Goal: Task Accomplishment & Management: Use online tool/utility

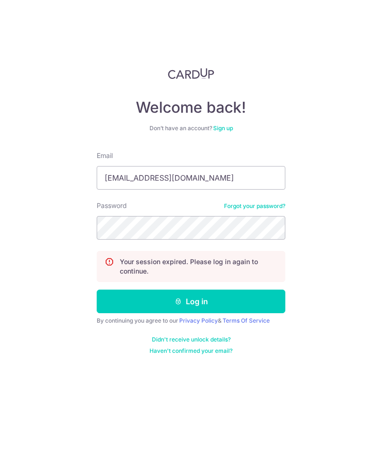
type input "Dennishctung@gmail.com"
click at [122, 303] on button "Log in" at bounding box center [191, 302] width 189 height 24
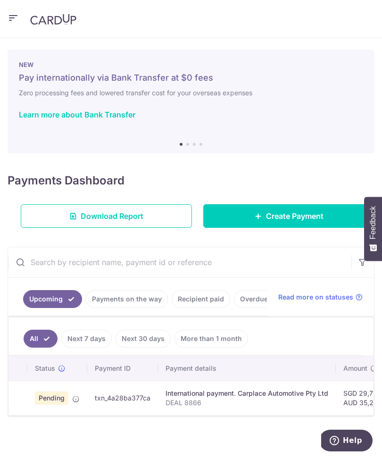
click at [13, 15] on icon "button" at bounding box center [13, 18] width 11 height 12
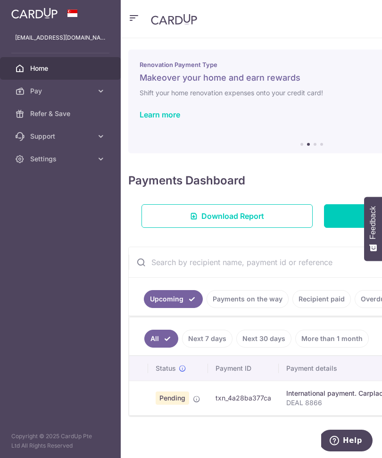
click at [44, 65] on span "Home" at bounding box center [61, 68] width 62 height 9
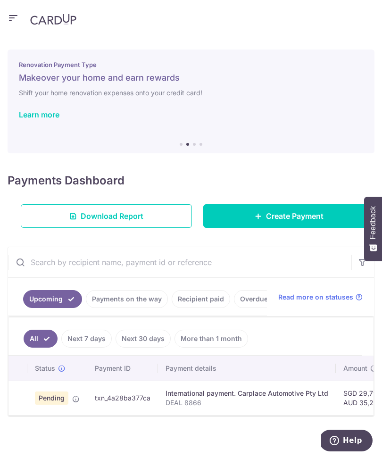
click at [16, 19] on icon "button" at bounding box center [13, 18] width 11 height 12
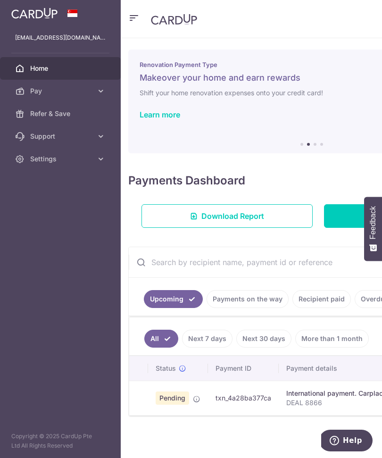
click at [62, 92] on span "Pay" at bounding box center [61, 90] width 62 height 9
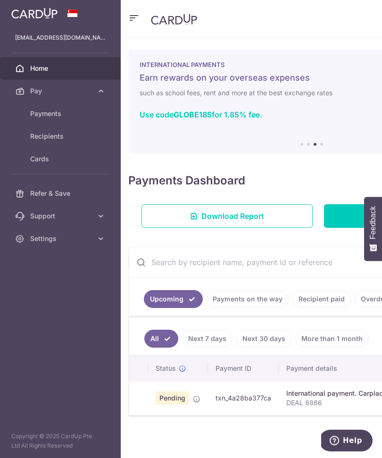
click at [55, 113] on span "Payments" at bounding box center [61, 113] width 62 height 9
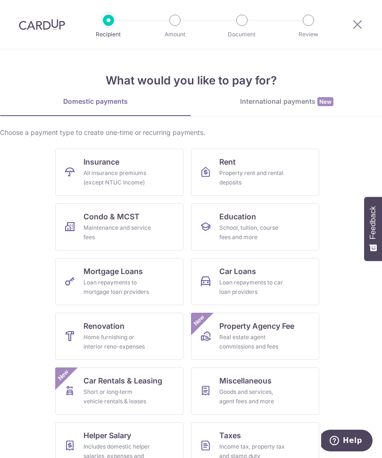
click at [256, 109] on link "International payments New" at bounding box center [286, 106] width 191 height 19
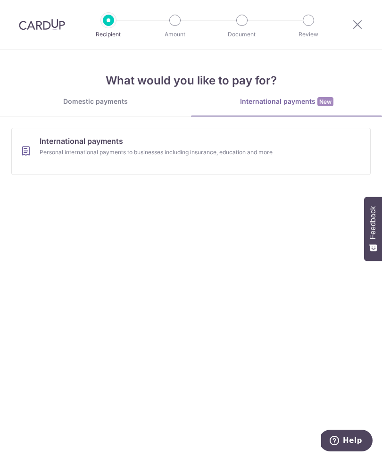
click at [101, 99] on div "Domestic payments" at bounding box center [95, 101] width 191 height 9
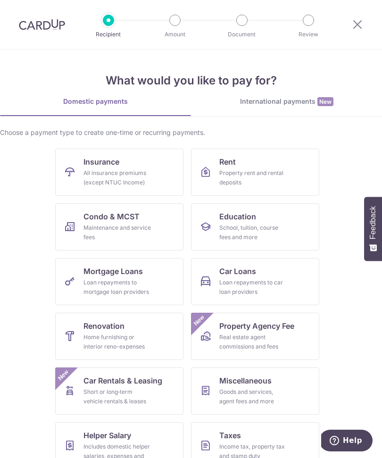
click at [356, 24] on icon at bounding box center [357, 24] width 11 height 12
